Goal: Contribute content: Add original content to the website for others to see

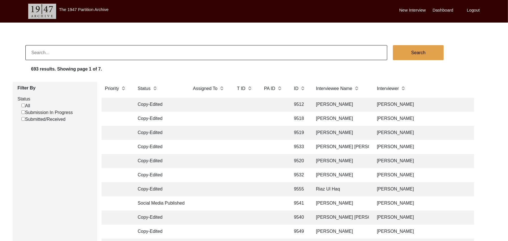
click at [23, 112] on input "Submission In Progress" at bounding box center [23, 112] width 4 height 4
checkbox input "false"
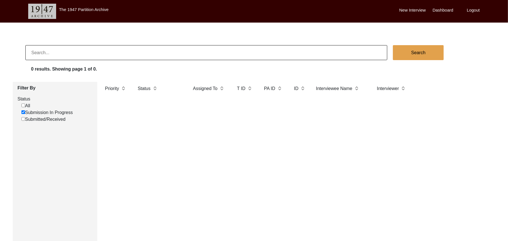
click at [407, 8] on label "New Interview" at bounding box center [413, 10] width 27 height 6
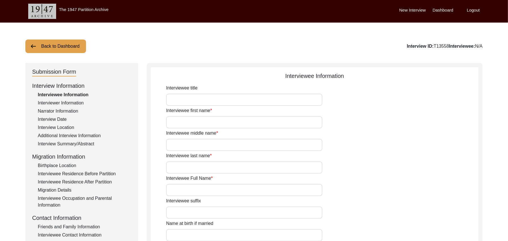
click at [74, 45] on button "Back to Dashboard" at bounding box center [55, 47] width 61 height 14
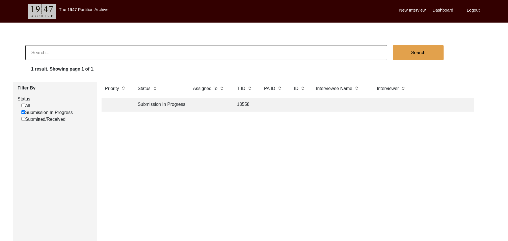
click at [409, 11] on label "New Interview" at bounding box center [413, 10] width 27 height 6
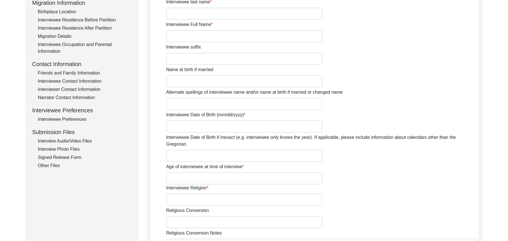
scroll to position [158, 0]
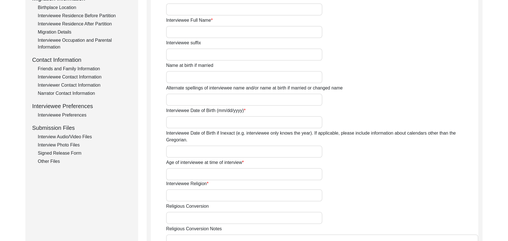
click at [84, 135] on div "Interview Audio/Video Files" at bounding box center [85, 136] width 94 height 7
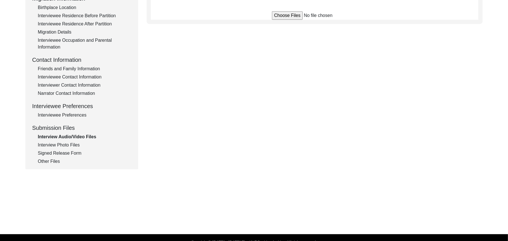
click at [278, 17] on input "file" at bounding box center [314, 15] width 85 height 8
type input "C:\fakepath\Nazir_Ahmed_[DATE]_BROLL_1of4.MTS"
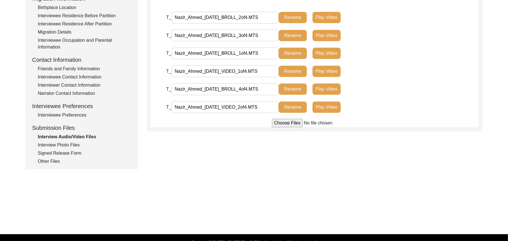
click at [284, 122] on input "file" at bounding box center [314, 123] width 85 height 8
click at [281, 122] on input "file" at bounding box center [314, 123] width 85 height 8
type input "C:\fakepath\Nazir_Ahmed_[DATE]_VIDEO_3of4.MTS"
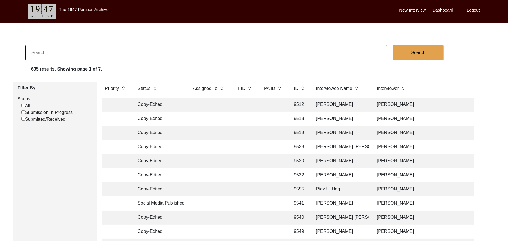
click at [24, 112] on input "Submission In Progress" at bounding box center [23, 112] width 4 height 4
checkbox input "false"
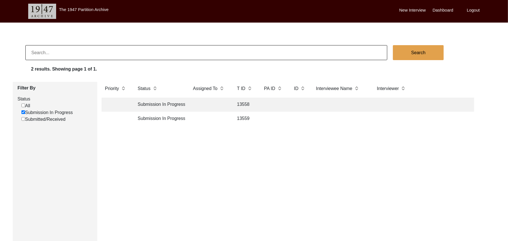
click at [242, 102] on td "13558" at bounding box center [245, 105] width 23 height 14
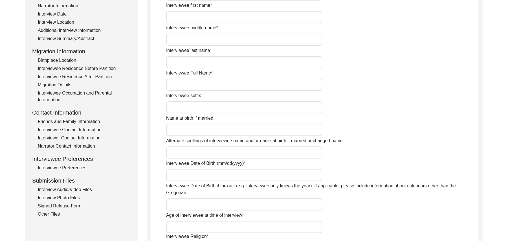
scroll to position [120, 0]
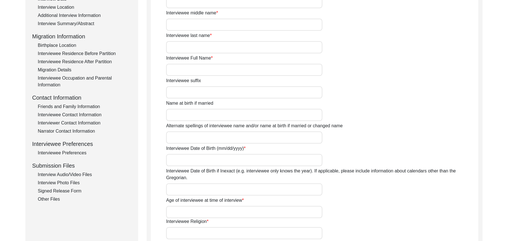
click at [88, 172] on div "Interview Audio/Video Files" at bounding box center [85, 174] width 94 height 7
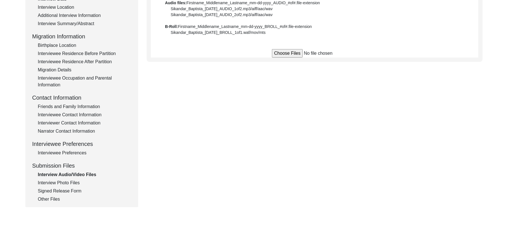
click at [276, 52] on input "file" at bounding box center [314, 53] width 85 height 8
type input "C:\fakepath\Abdul_Haq_09-28-2025_BROLL_1of3.MTS"
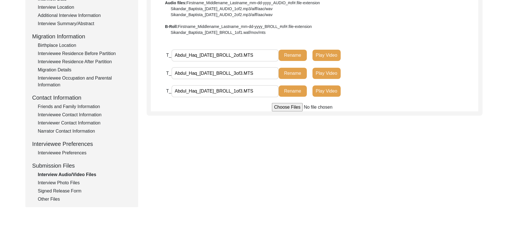
click at [287, 108] on input "file" at bounding box center [314, 107] width 85 height 8
click at [287, 107] on input "file" at bounding box center [314, 107] width 85 height 8
type input "C:\fakepath\Abdul_haq_09-28-2025_VIDEO_1of2.MTS"
